Goal: Transaction & Acquisition: Download file/media

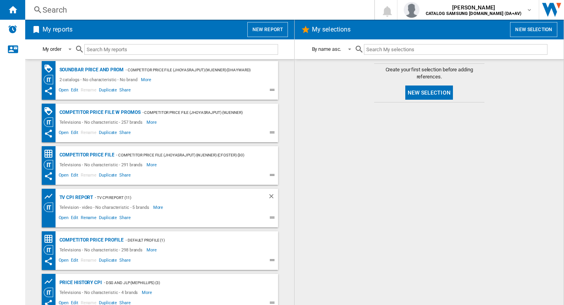
scroll to position [52, 0]
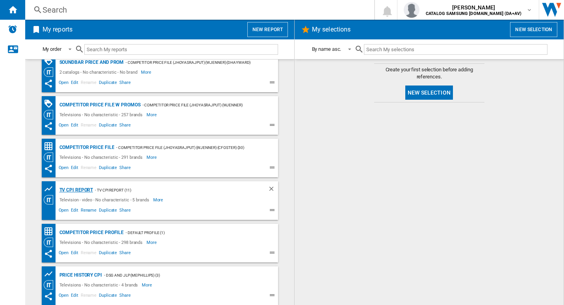
click at [80, 188] on div "TV CPI Report" at bounding box center [76, 190] width 36 height 10
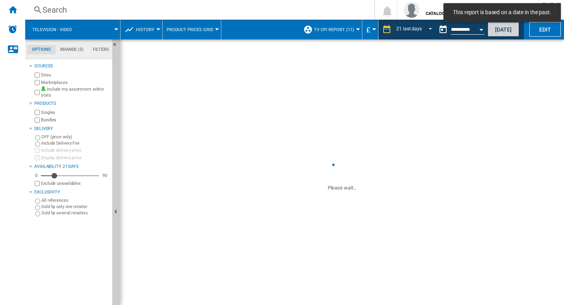
click at [496, 31] on button "Today" at bounding box center [504, 29] width 32 height 15
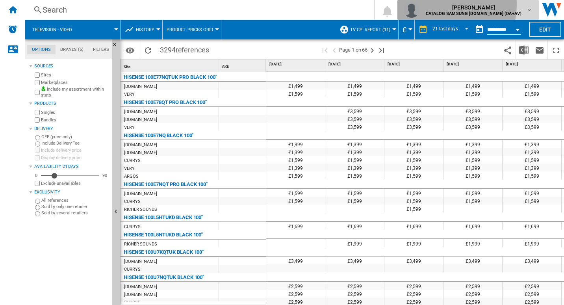
drag, startPoint x: 445, startPoint y: 98, endPoint x: 440, endPoint y: 135, distance: 37.7
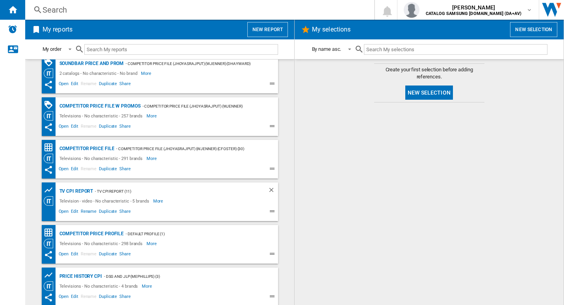
scroll to position [52, 0]
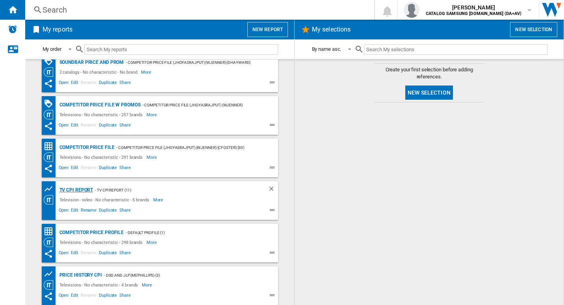
click at [83, 191] on div "TV CPI Report" at bounding box center [76, 190] width 36 height 10
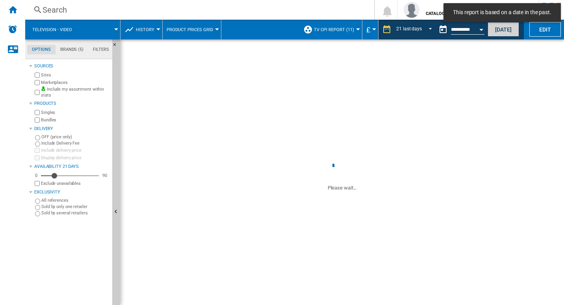
click at [509, 30] on button "Today" at bounding box center [504, 29] width 32 height 15
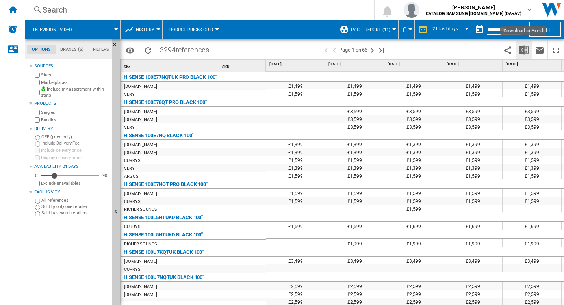
click at [528, 53] on img "Download in Excel" at bounding box center [523, 49] width 9 height 9
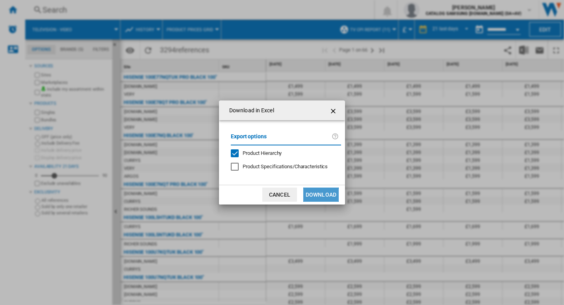
click at [317, 195] on button "Download" at bounding box center [320, 195] width 35 height 14
